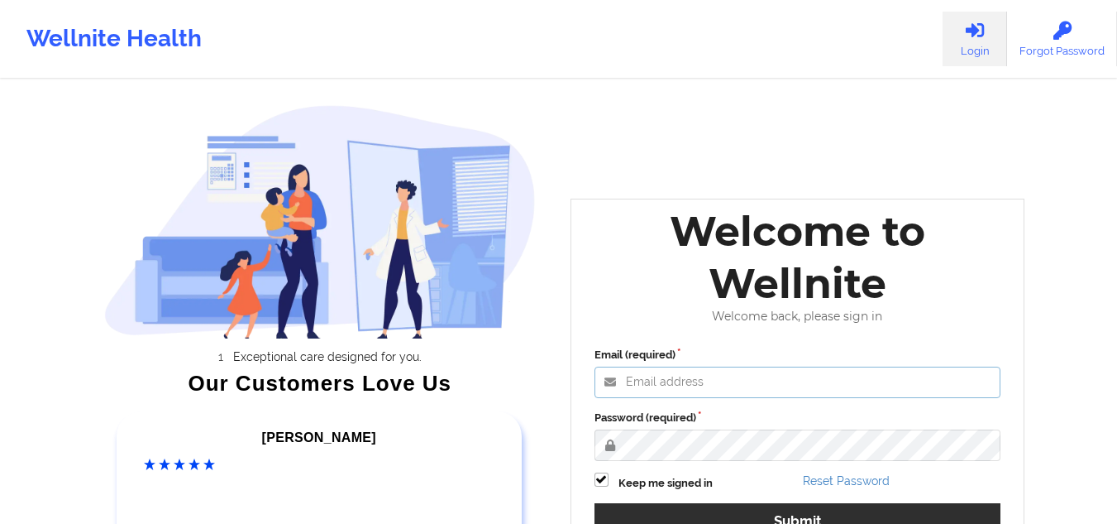
type input "[EMAIL_ADDRESS][DOMAIN_NAME]"
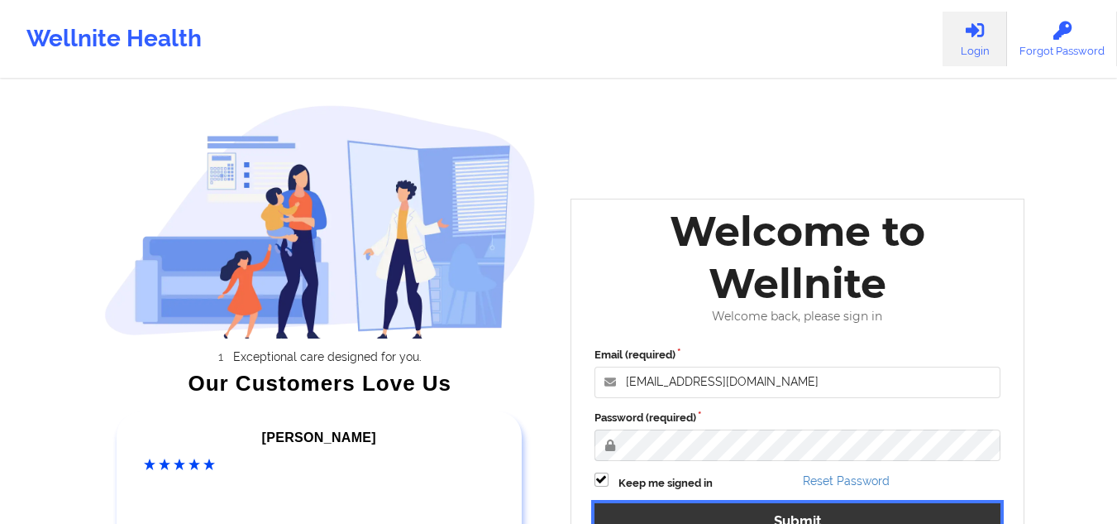
click at [674, 510] on button "Submit" at bounding box center [798, 521] width 407 height 36
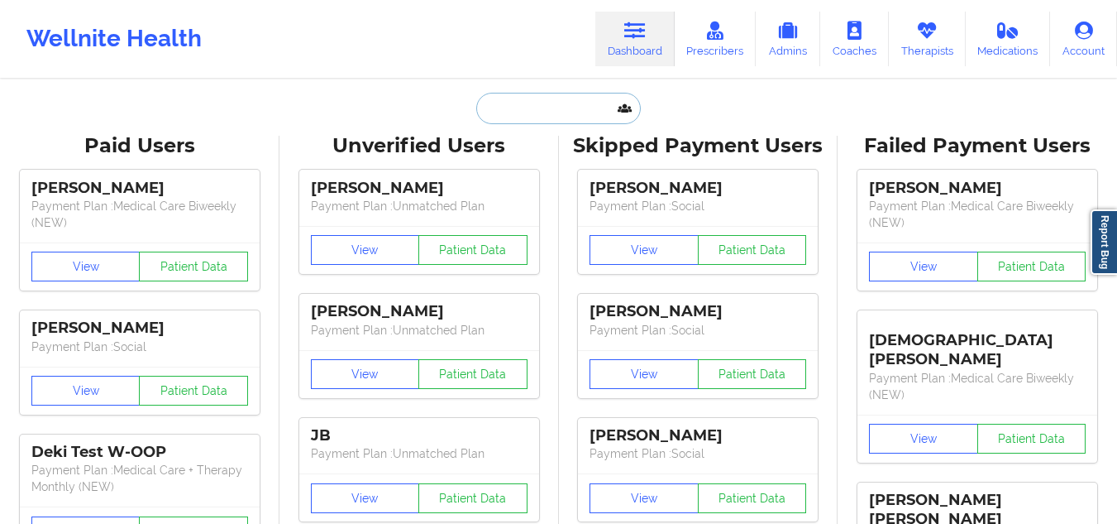
click at [509, 103] on input "text" at bounding box center [558, 108] width 164 height 31
paste input "Fartousa Siyad"
type input "Fartousa Siyad"
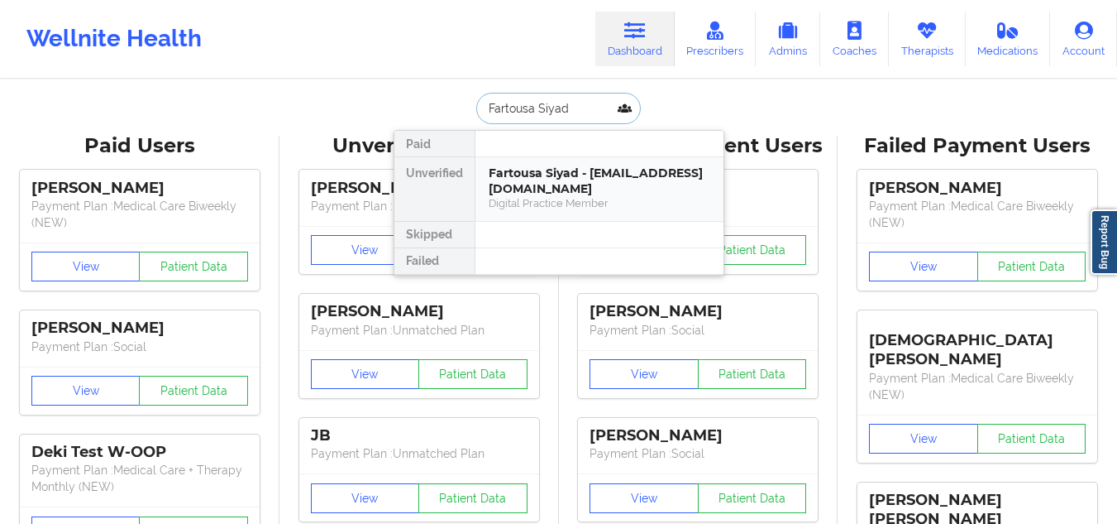
click at [505, 188] on div "Fartousa Siyad - [EMAIL_ADDRESS][DOMAIN_NAME]" at bounding box center [600, 180] width 222 height 31
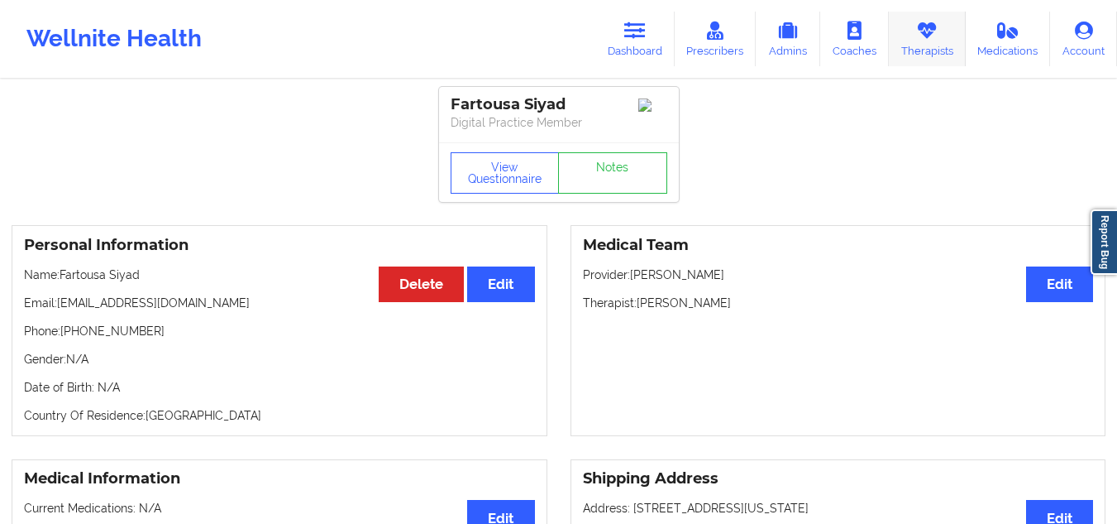
click at [922, 31] on icon at bounding box center [927, 31] width 22 height 18
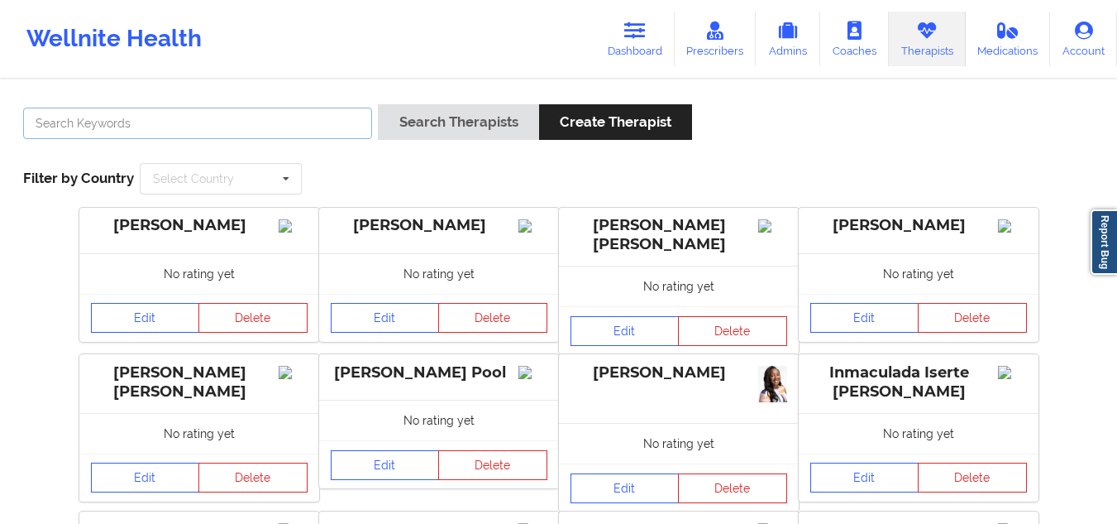
click at [286, 127] on input "text" at bounding box center [197, 123] width 349 height 31
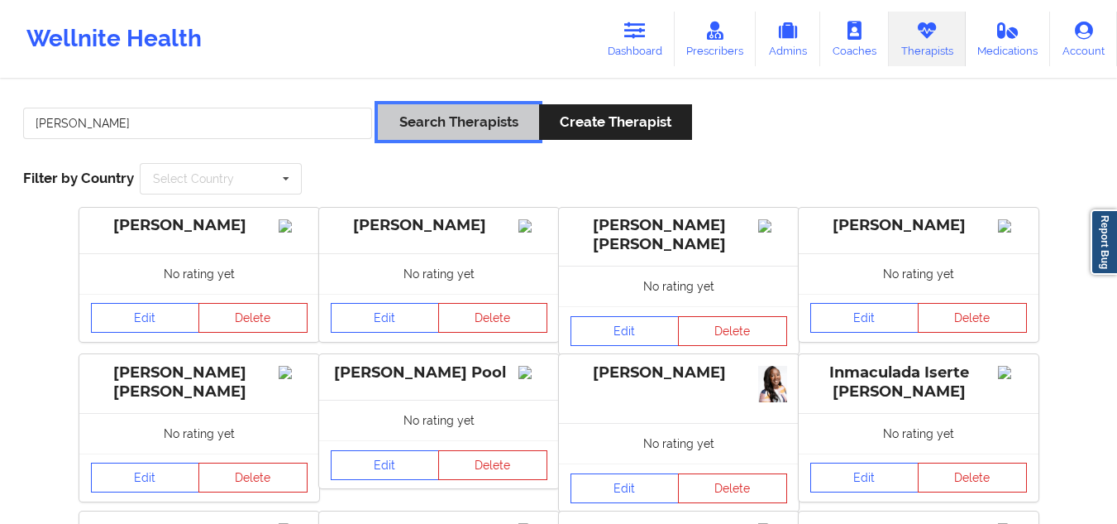
click at [380, 129] on button "Search Therapists" at bounding box center [458, 122] width 160 height 36
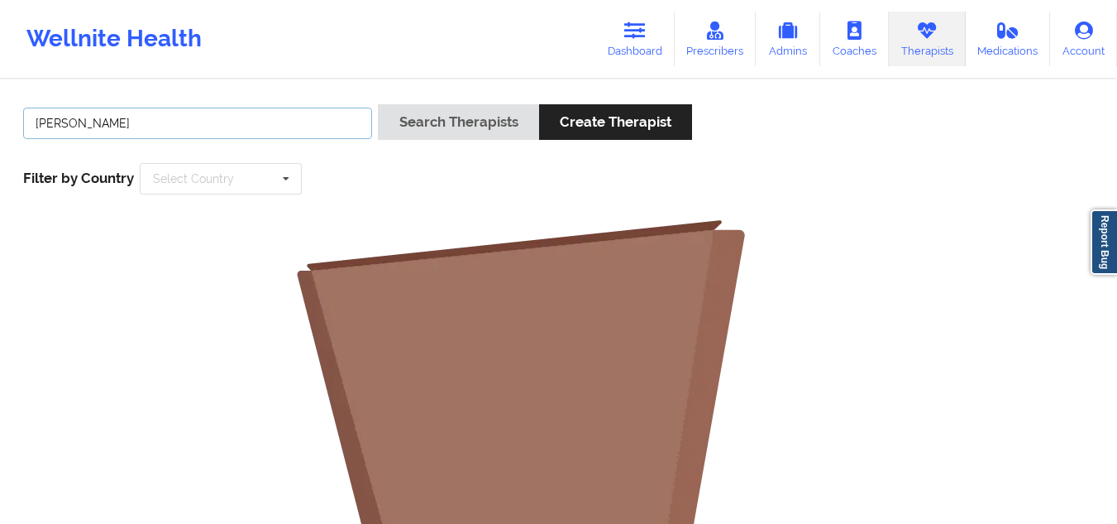
click at [258, 127] on input "[PERSON_NAME]" at bounding box center [197, 123] width 349 height 31
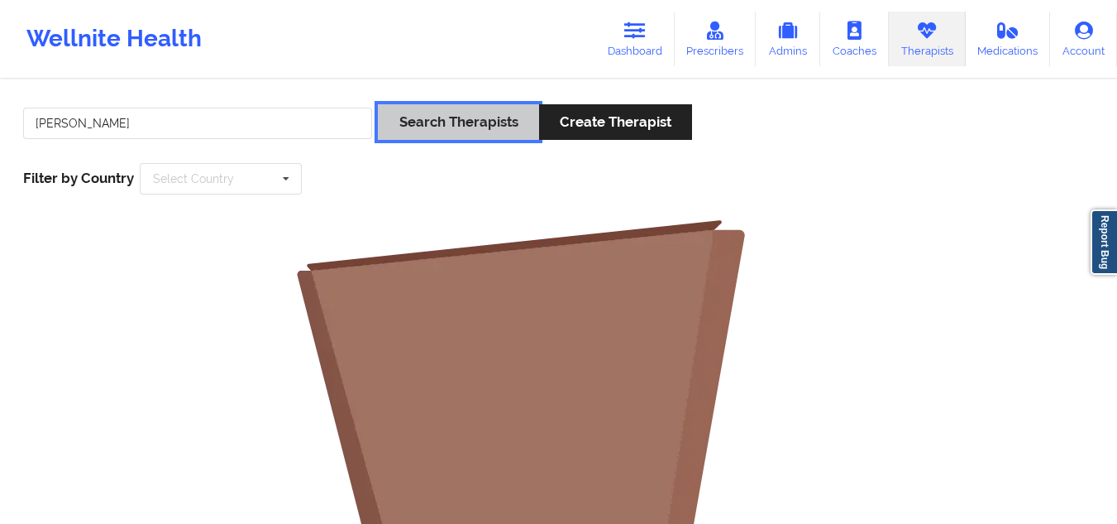
click at [404, 138] on button "Search Therapists" at bounding box center [458, 122] width 160 height 36
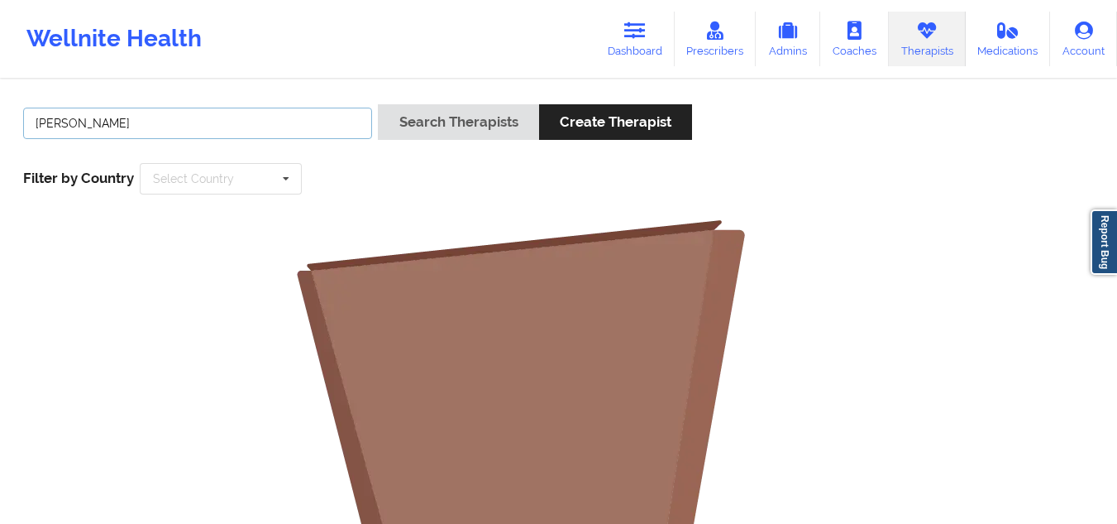
click at [68, 123] on input "[PERSON_NAME]" at bounding box center [197, 123] width 349 height 31
type input "[PERSON_NAME]"
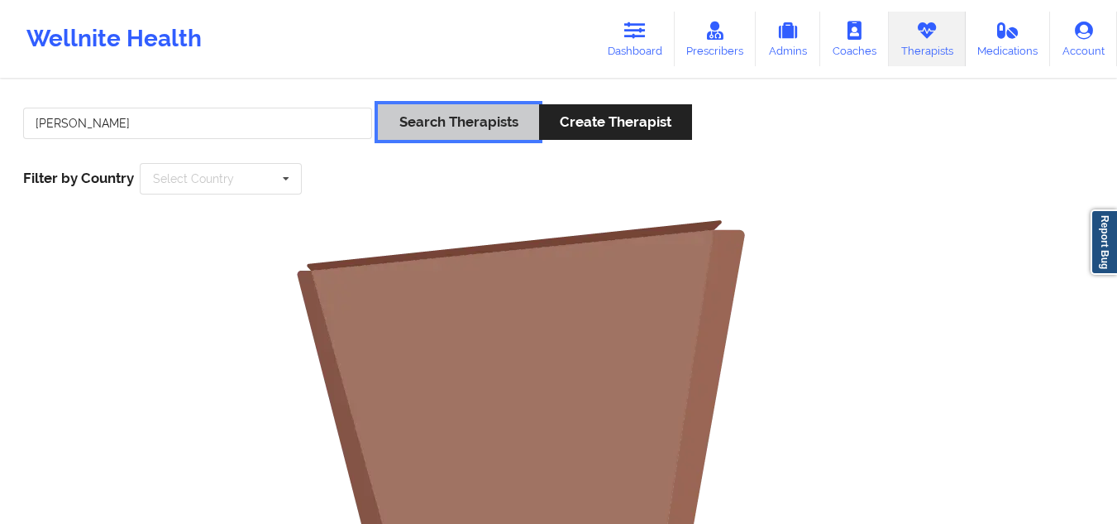
click at [436, 112] on button "Search Therapists" at bounding box center [458, 122] width 160 height 36
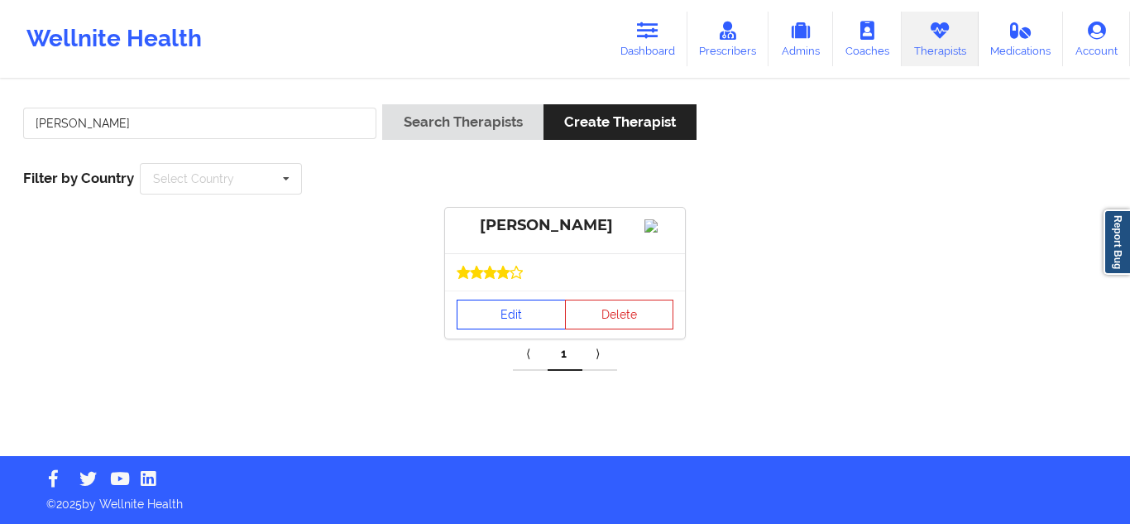
click at [500, 329] on link "Edit" at bounding box center [511, 314] width 109 height 30
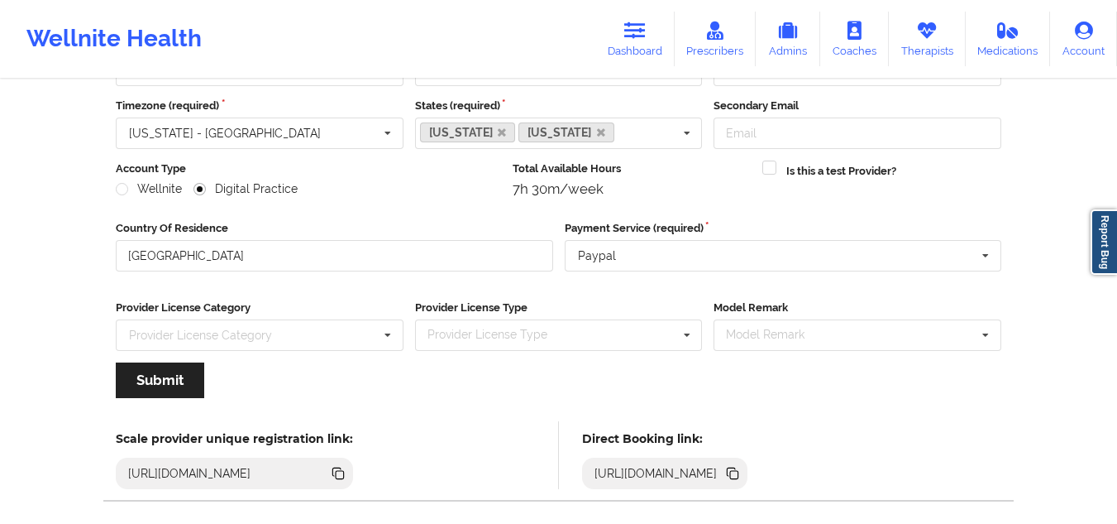
scroll to position [141, 0]
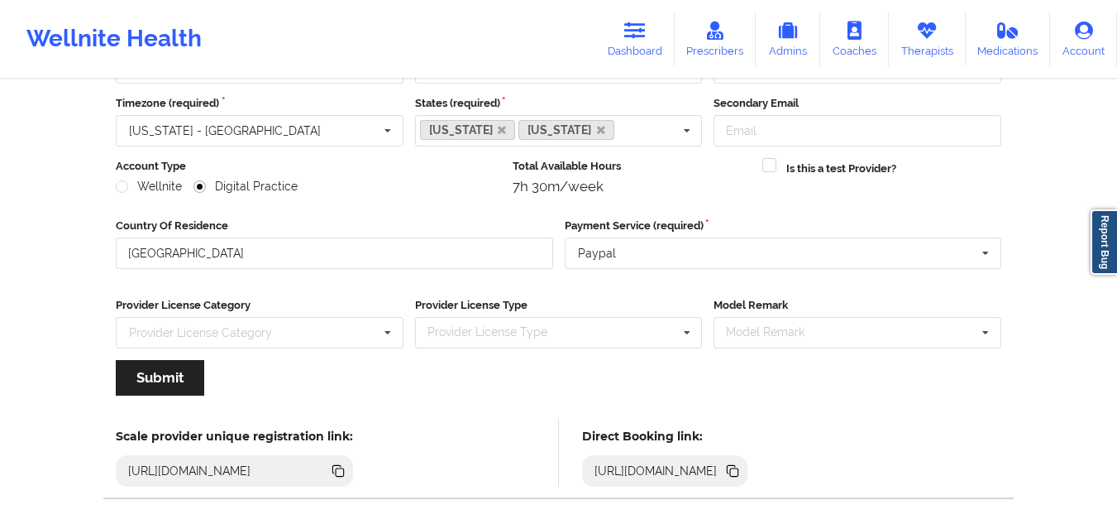
click at [344, 476] on icon at bounding box center [340, 472] width 8 height 8
